Goal: Information Seeking & Learning: Learn about a topic

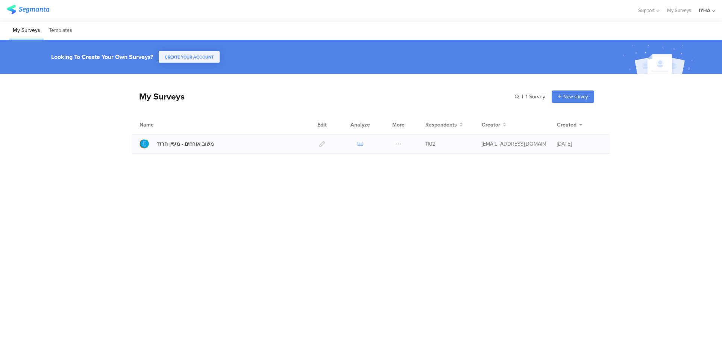
click at [361, 144] on icon at bounding box center [361, 144] width 6 height 6
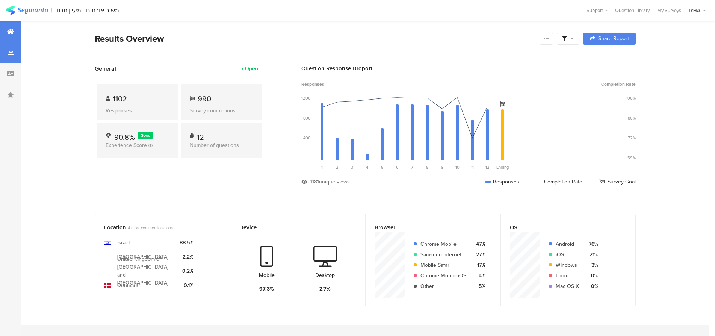
click at [10, 56] on div at bounding box center [10, 52] width 21 height 21
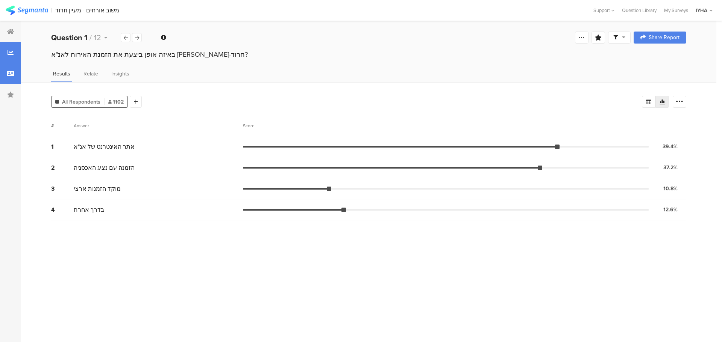
click at [10, 71] on icon at bounding box center [10, 74] width 7 height 6
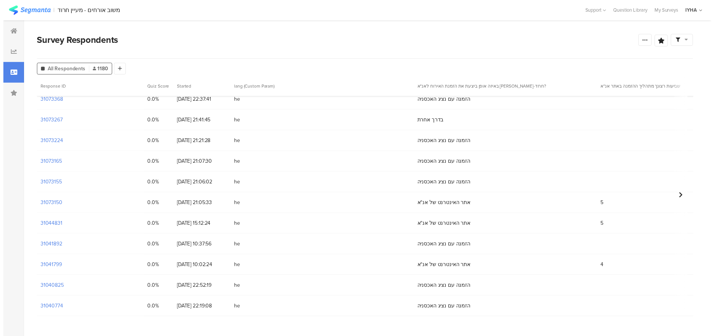
scroll to position [197, 0]
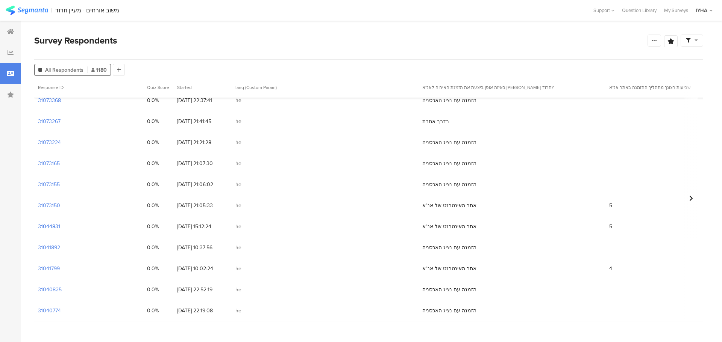
click at [58, 225] on section "31044831" at bounding box center [49, 227] width 22 height 8
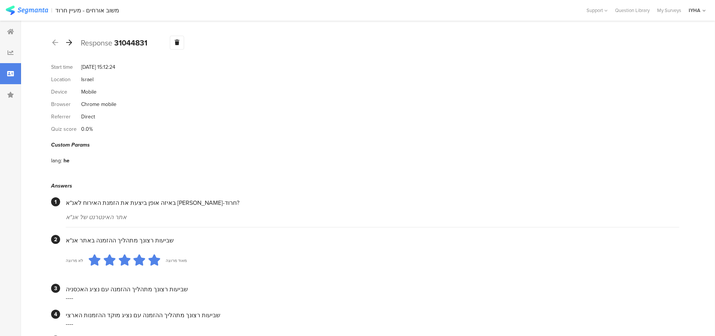
click at [69, 41] on icon at bounding box center [69, 42] width 6 height 7
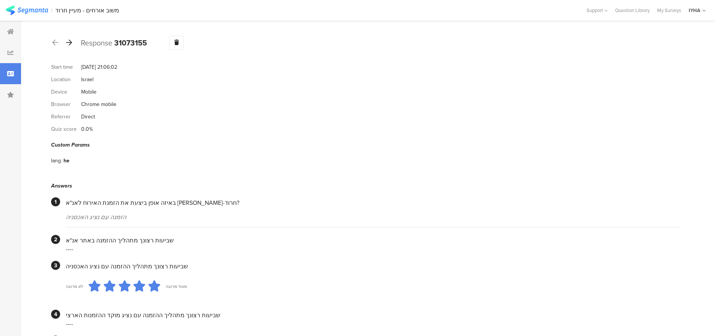
click at [71, 41] on icon at bounding box center [69, 42] width 6 height 7
click at [69, 41] on icon at bounding box center [69, 42] width 6 height 7
click at [70, 44] on icon at bounding box center [69, 42] width 6 height 7
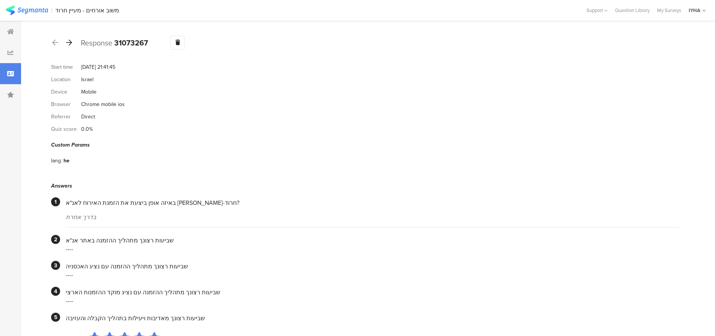
click at [69, 41] on icon at bounding box center [69, 42] width 6 height 7
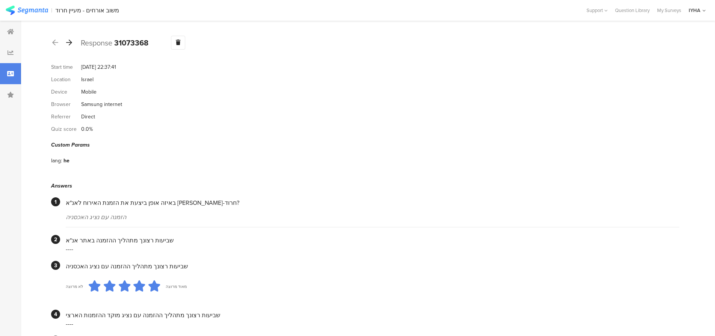
click at [70, 41] on icon at bounding box center [69, 42] width 6 height 7
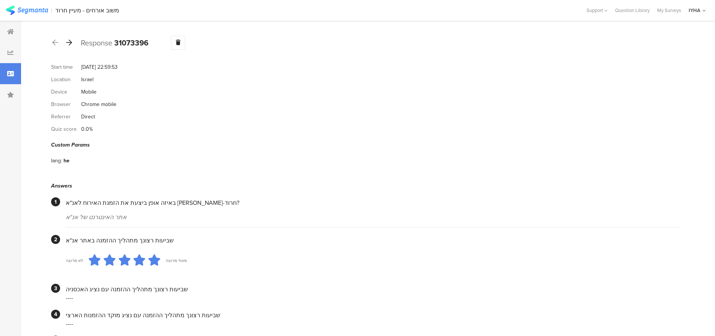
click at [70, 42] on icon at bounding box center [69, 42] width 6 height 7
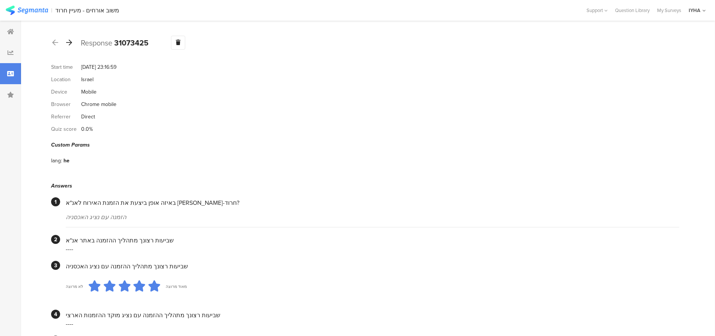
click at [71, 41] on icon at bounding box center [69, 42] width 6 height 7
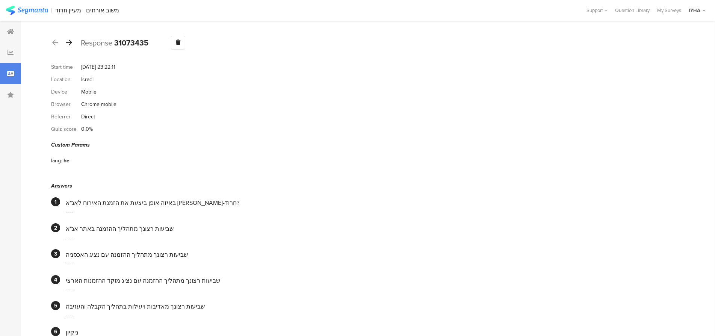
click at [68, 42] on icon at bounding box center [69, 42] width 6 height 7
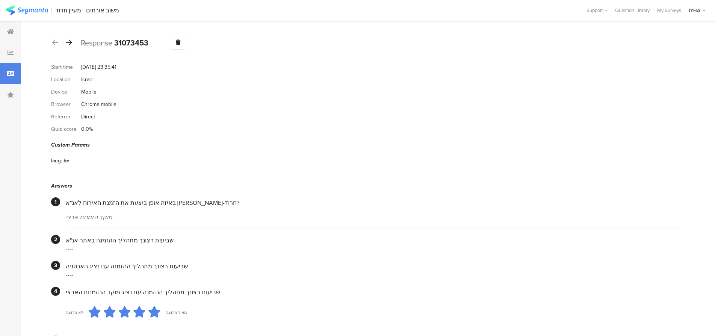
click at [70, 42] on icon at bounding box center [69, 42] width 6 height 7
click at [69, 42] on icon at bounding box center [69, 42] width 6 height 7
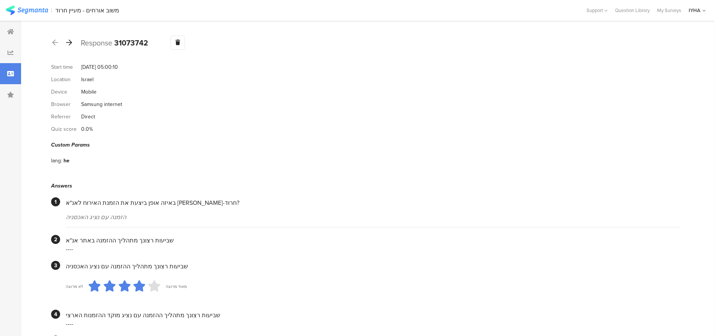
click at [70, 42] on icon at bounding box center [69, 42] width 6 height 7
click at [70, 44] on icon at bounding box center [69, 42] width 6 height 7
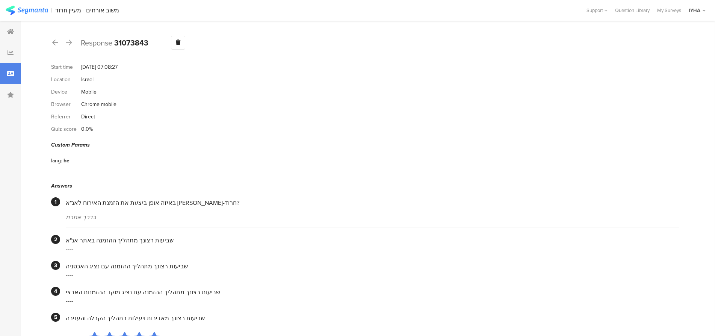
click at [71, 43] on icon at bounding box center [69, 42] width 6 height 7
click at [70, 42] on icon at bounding box center [69, 42] width 6 height 7
